Goal: Information Seeking & Learning: Check status

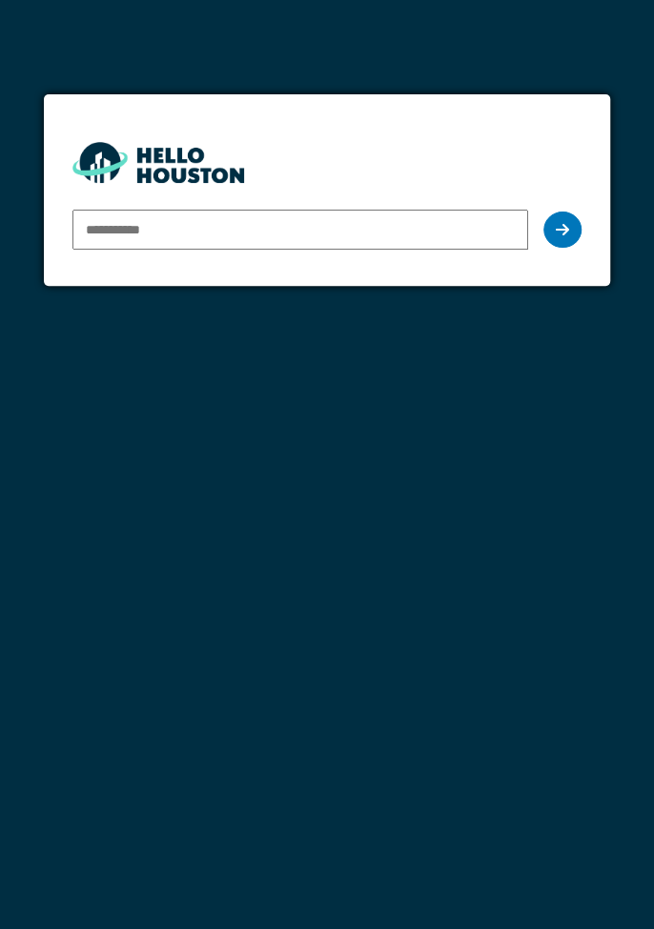
click at [177, 231] on input "email" at bounding box center [299, 230] width 455 height 40
type input "**********"
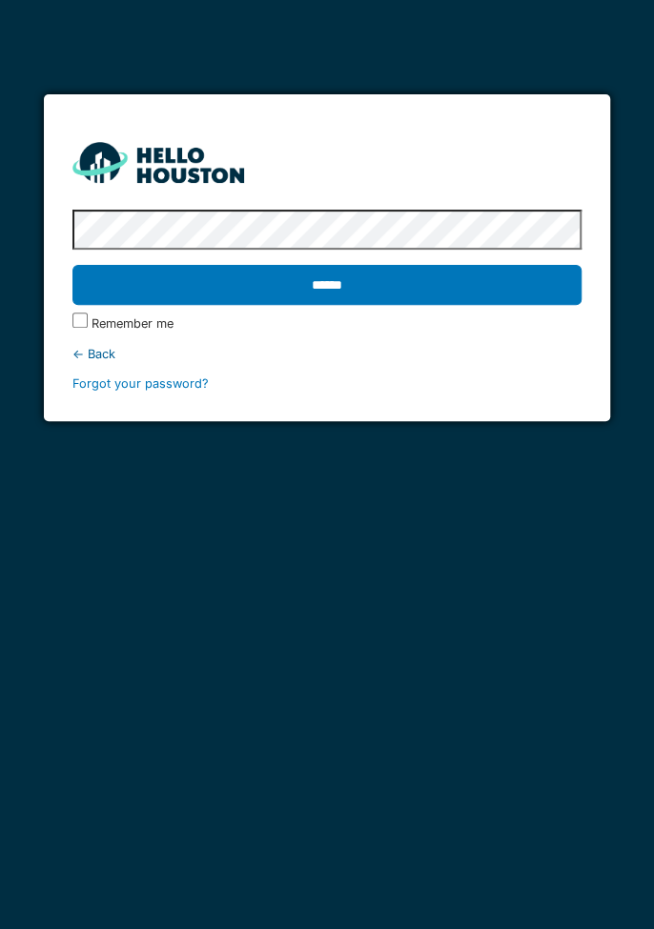
click at [401, 274] on input "******" at bounding box center [326, 285] width 509 height 40
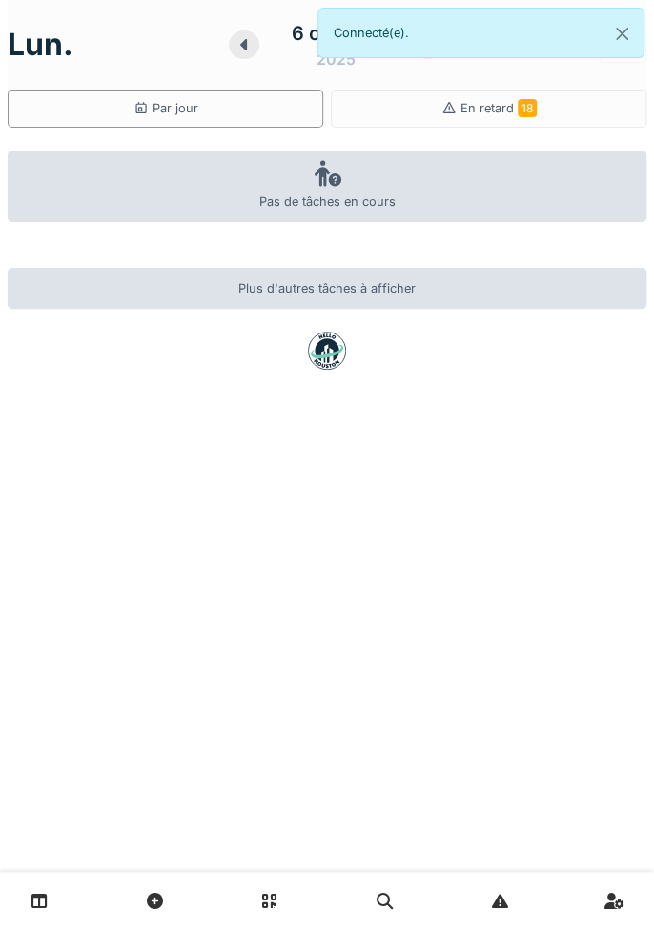
click at [43, 901] on icon at bounding box center [39, 901] width 16 height 16
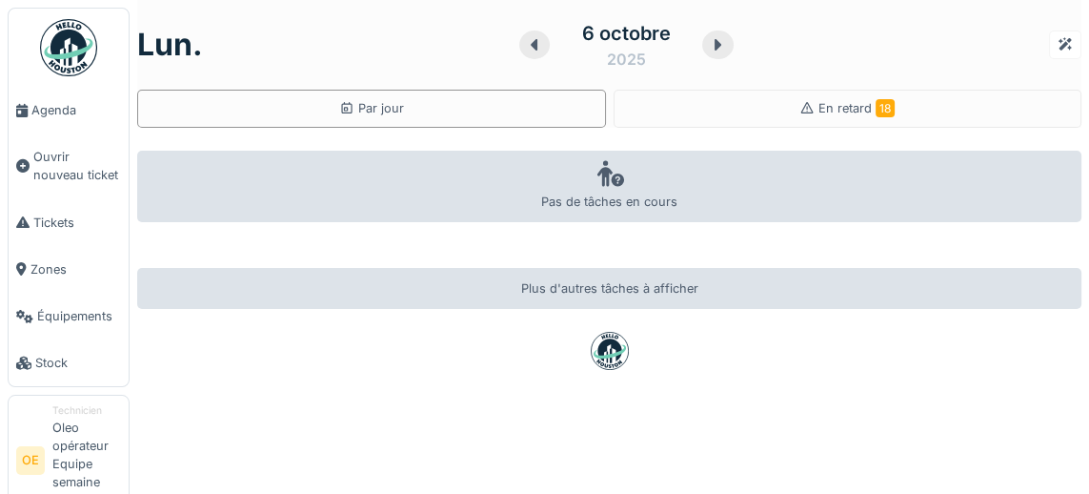
click at [47, 111] on span "Agenda" at bounding box center [76, 110] width 90 height 18
click at [653, 164] on div "Pas de tâches en cours" at bounding box center [609, 186] width 944 height 71
click at [35, 117] on span "Agenda" at bounding box center [76, 110] width 90 height 18
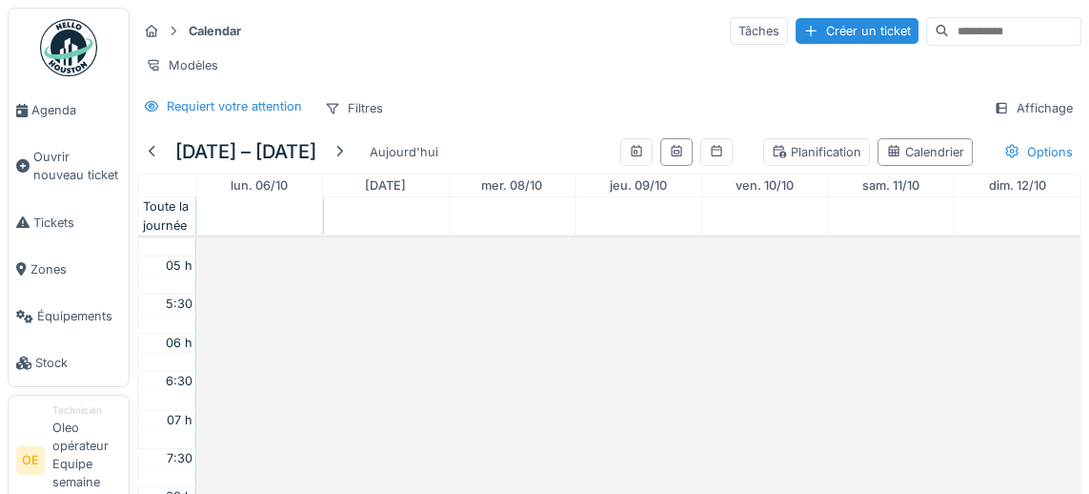
scroll to position [390, 0]
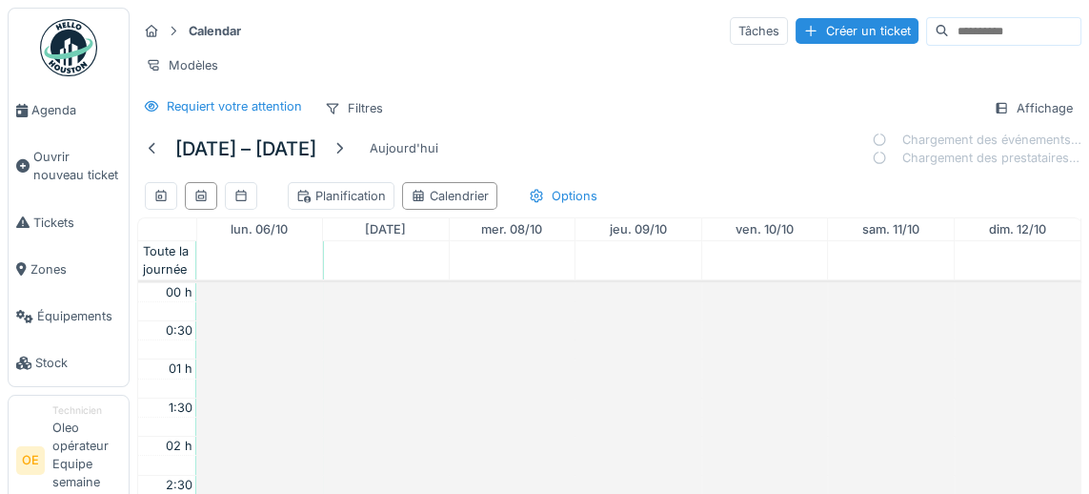
scroll to position [454, 0]
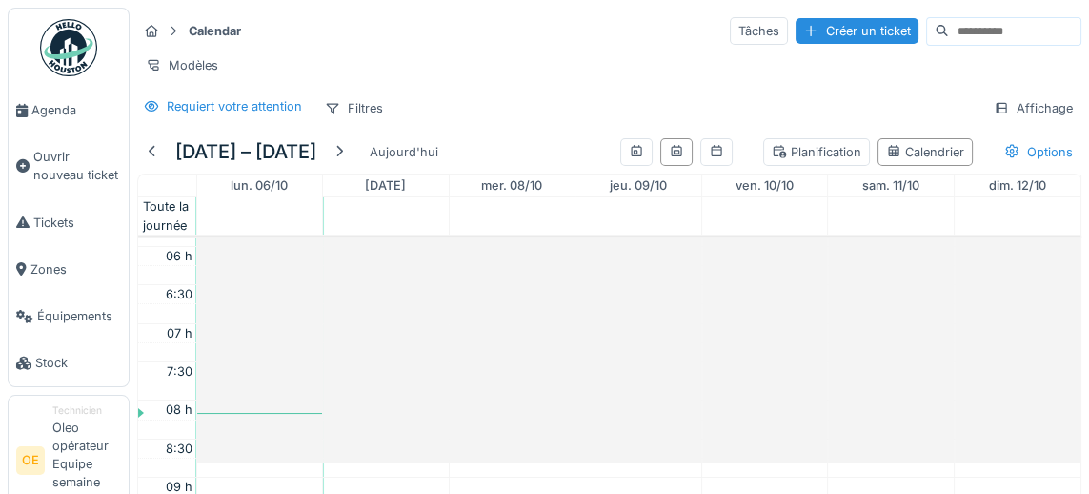
click at [724, 148] on icon at bounding box center [716, 151] width 15 height 12
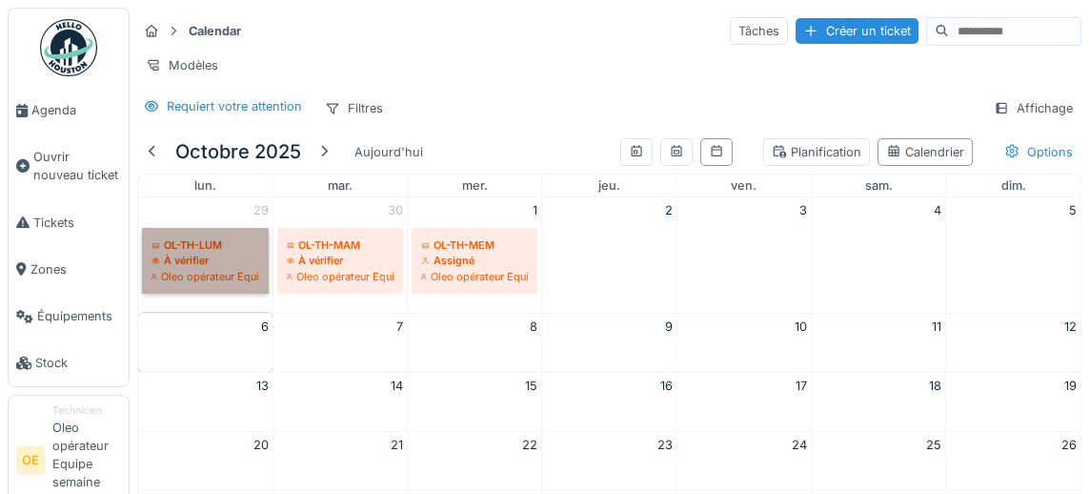
click at [195, 254] on link "OL-TH-LUM À vérifier Oleo opérateur Equipe semaine matin" at bounding box center [205, 261] width 127 height 66
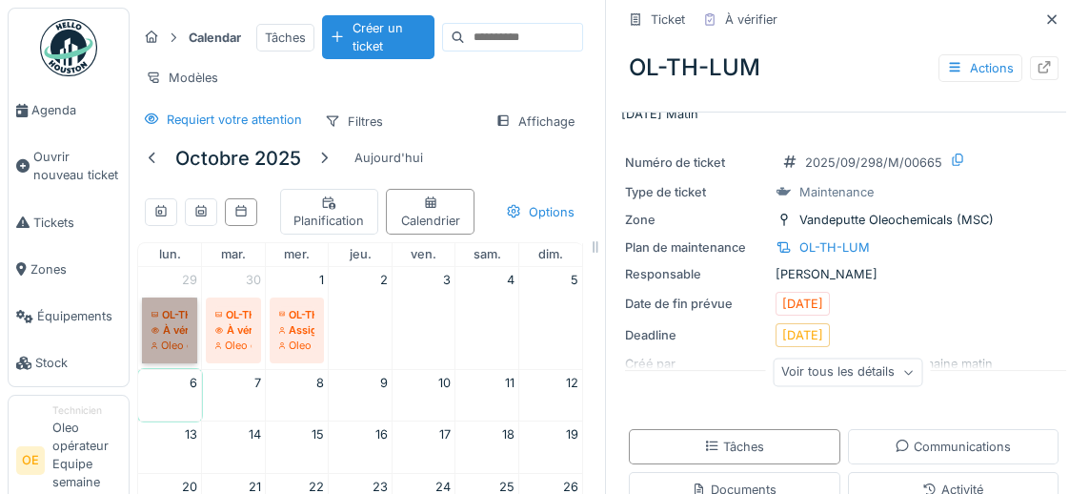
scroll to position [81, 0]
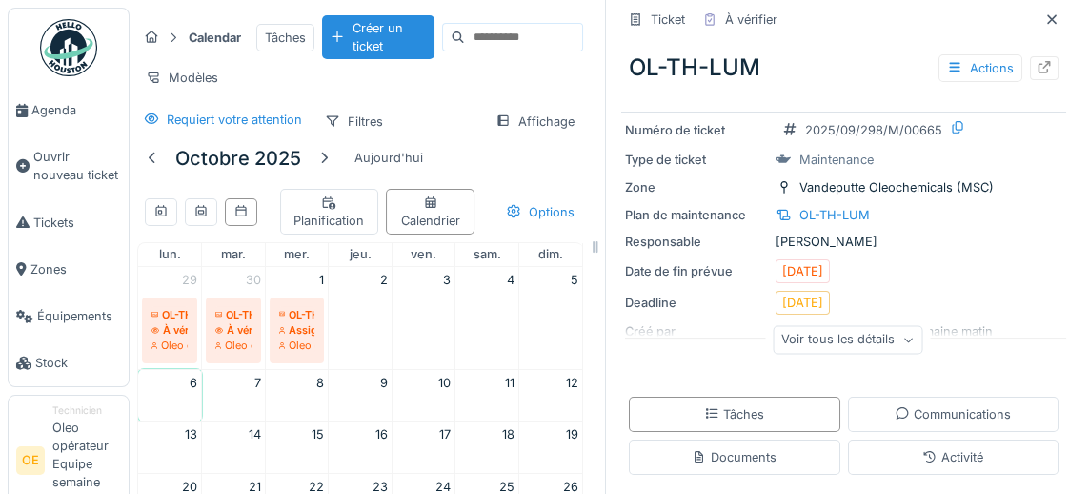
click at [898, 340] on div "Voir tous les détails" at bounding box center [848, 340] width 150 height 28
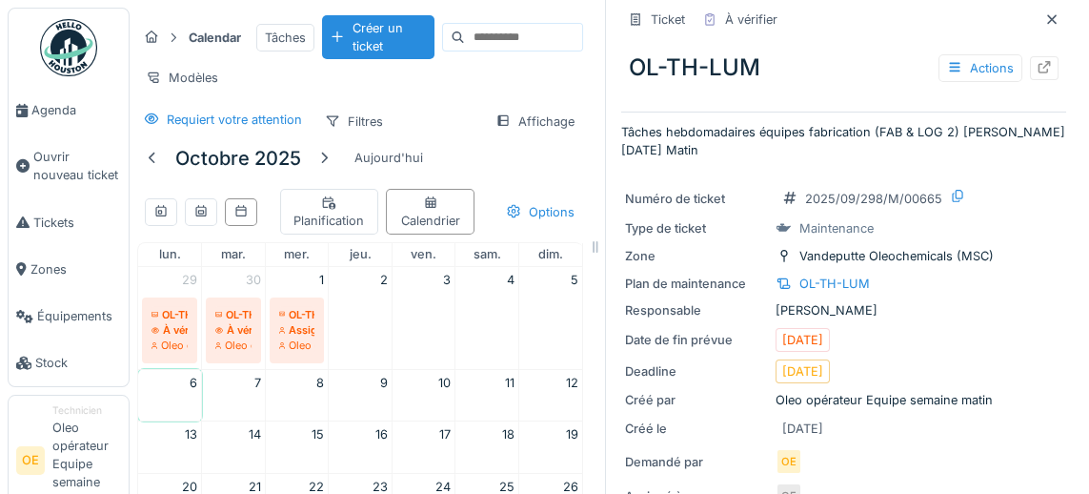
scroll to position [0, 0]
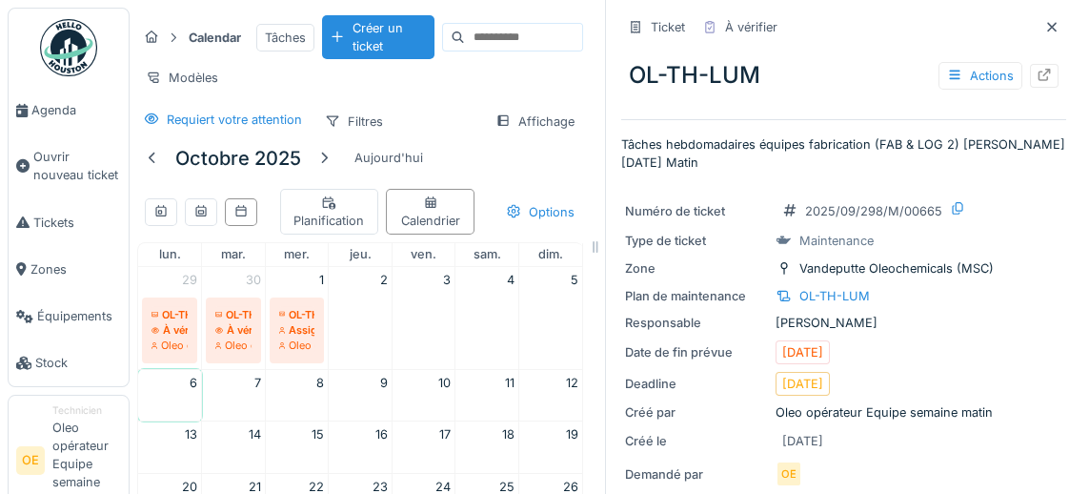
click at [1057, 71] on div at bounding box center [1044, 76] width 29 height 24
click at [1044, 82] on div at bounding box center [1044, 76] width 15 height 18
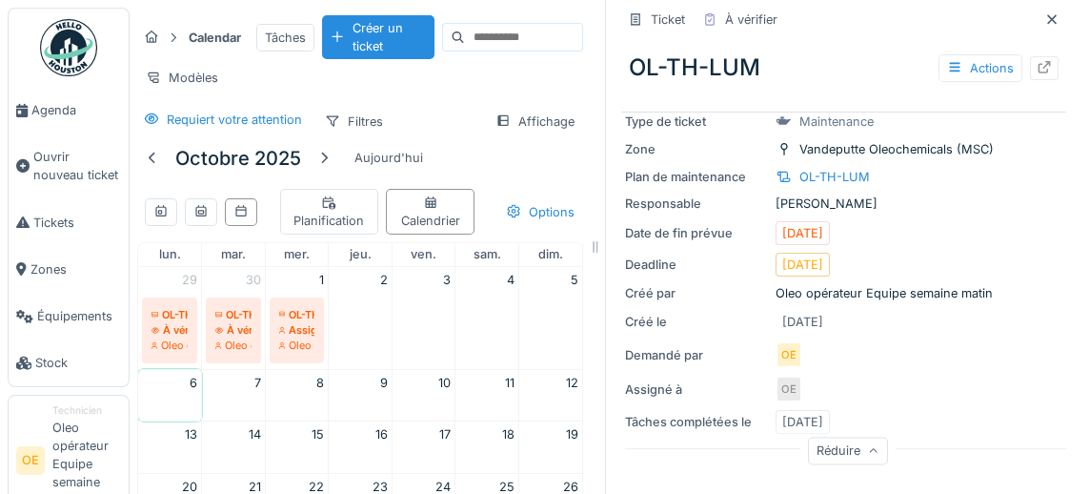
scroll to position [124, 0]
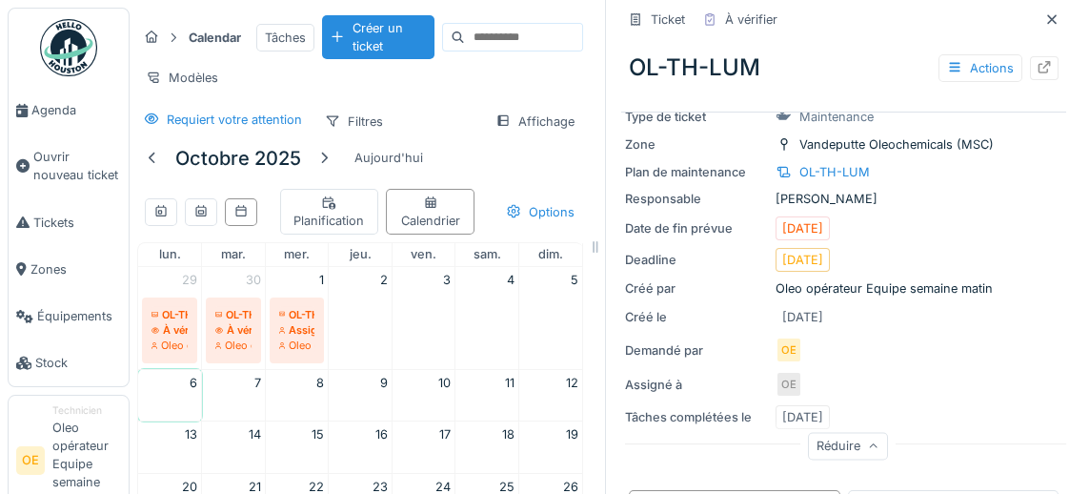
click at [851, 172] on div "OL-TH-LUM" at bounding box center [834, 172] width 71 height 18
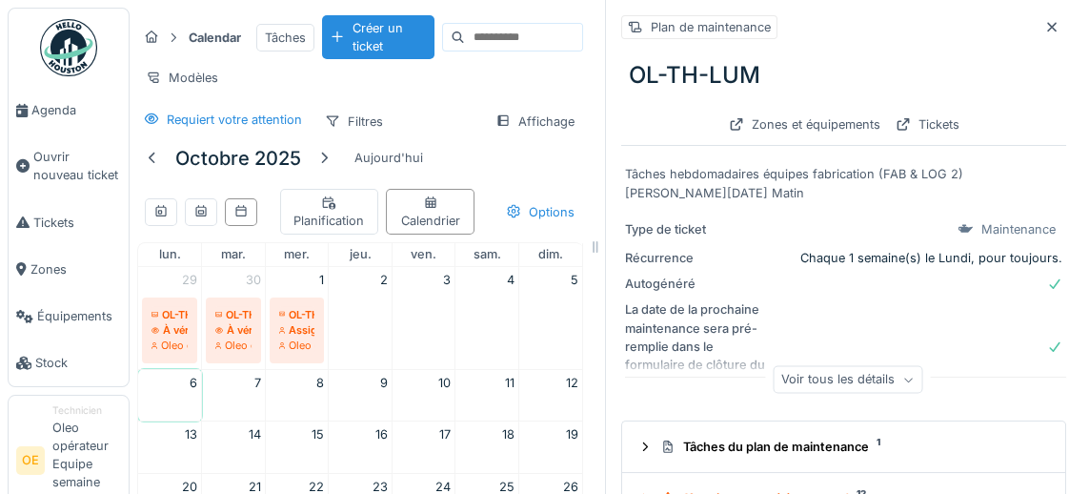
scroll to position [71, 0]
click at [887, 366] on div "Voir tous les détails" at bounding box center [848, 380] width 150 height 28
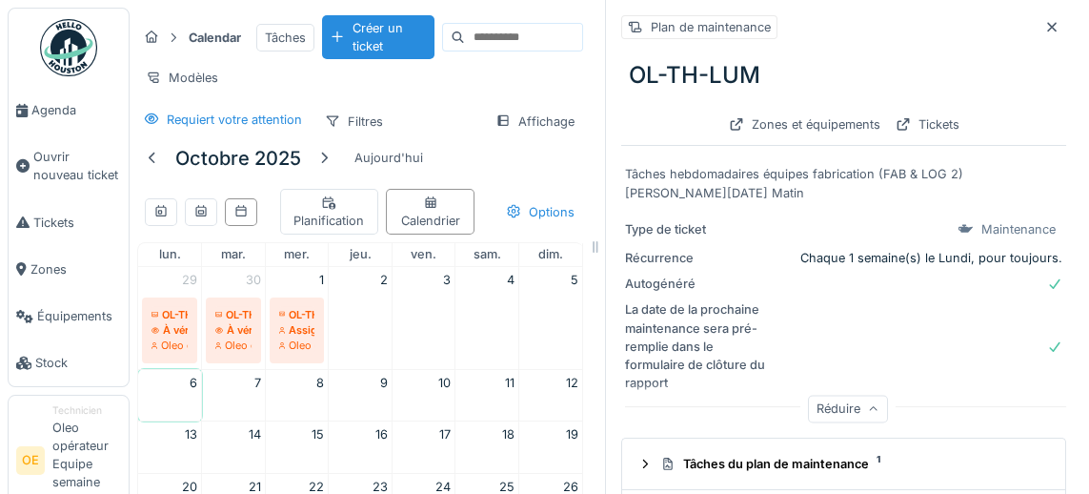
click at [44, 237] on link "Tickets" at bounding box center [69, 222] width 120 height 47
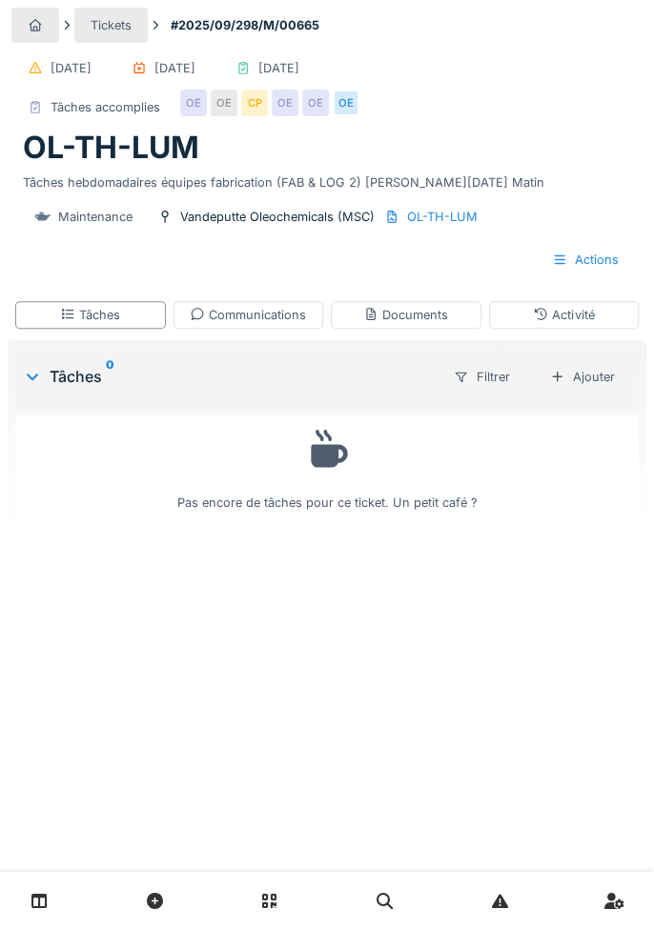
click at [438, 226] on div "OL-TH-LUM" at bounding box center [442, 217] width 71 height 18
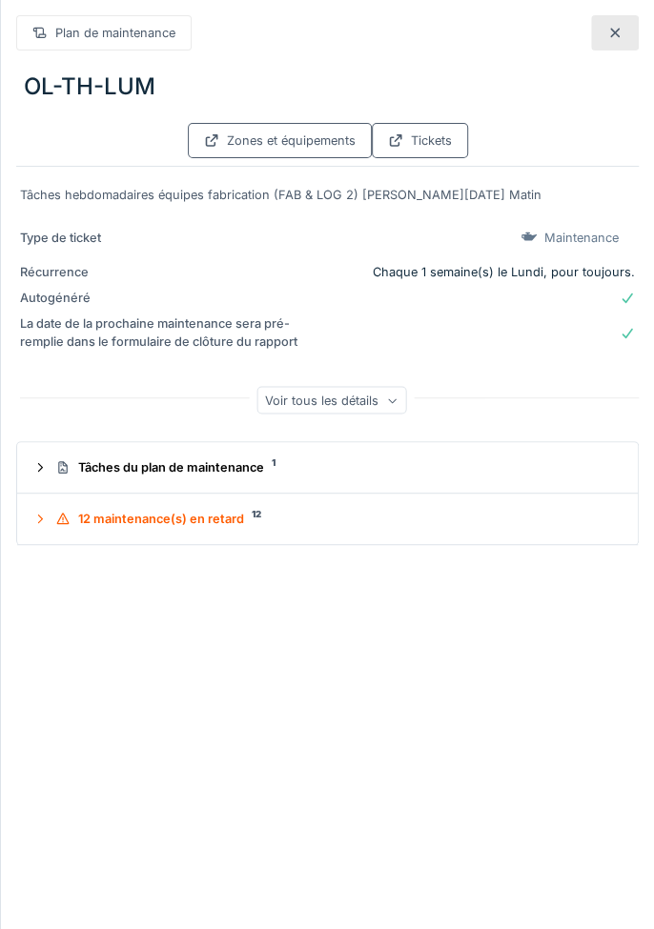
click at [253, 475] on div "Tâches du plan de maintenance 1" at bounding box center [334, 467] width 559 height 18
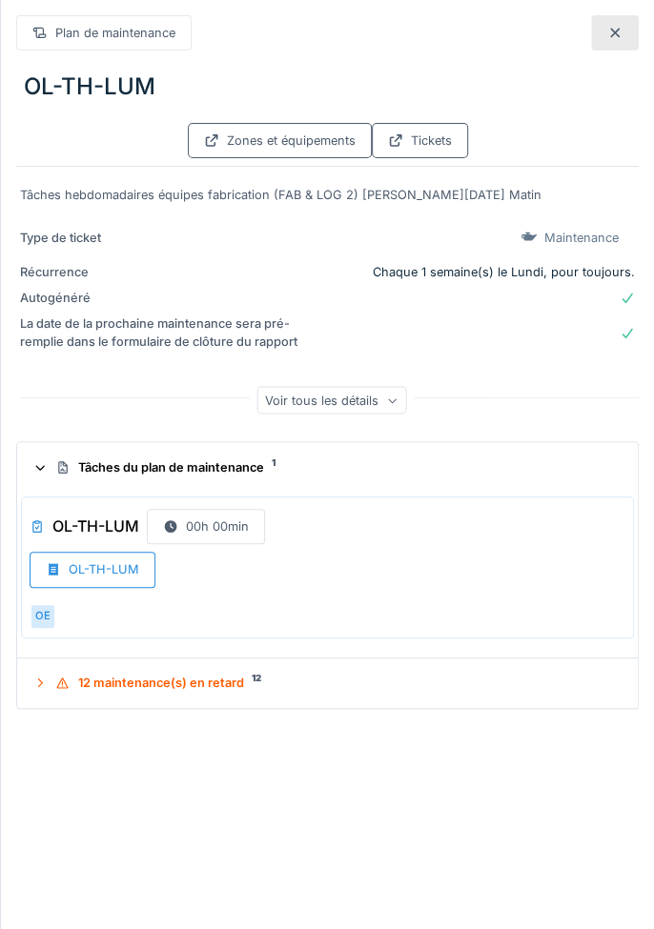
click at [410, 156] on div "Tickets" at bounding box center [420, 140] width 96 height 35
